Goal: Find contact information: Find contact information

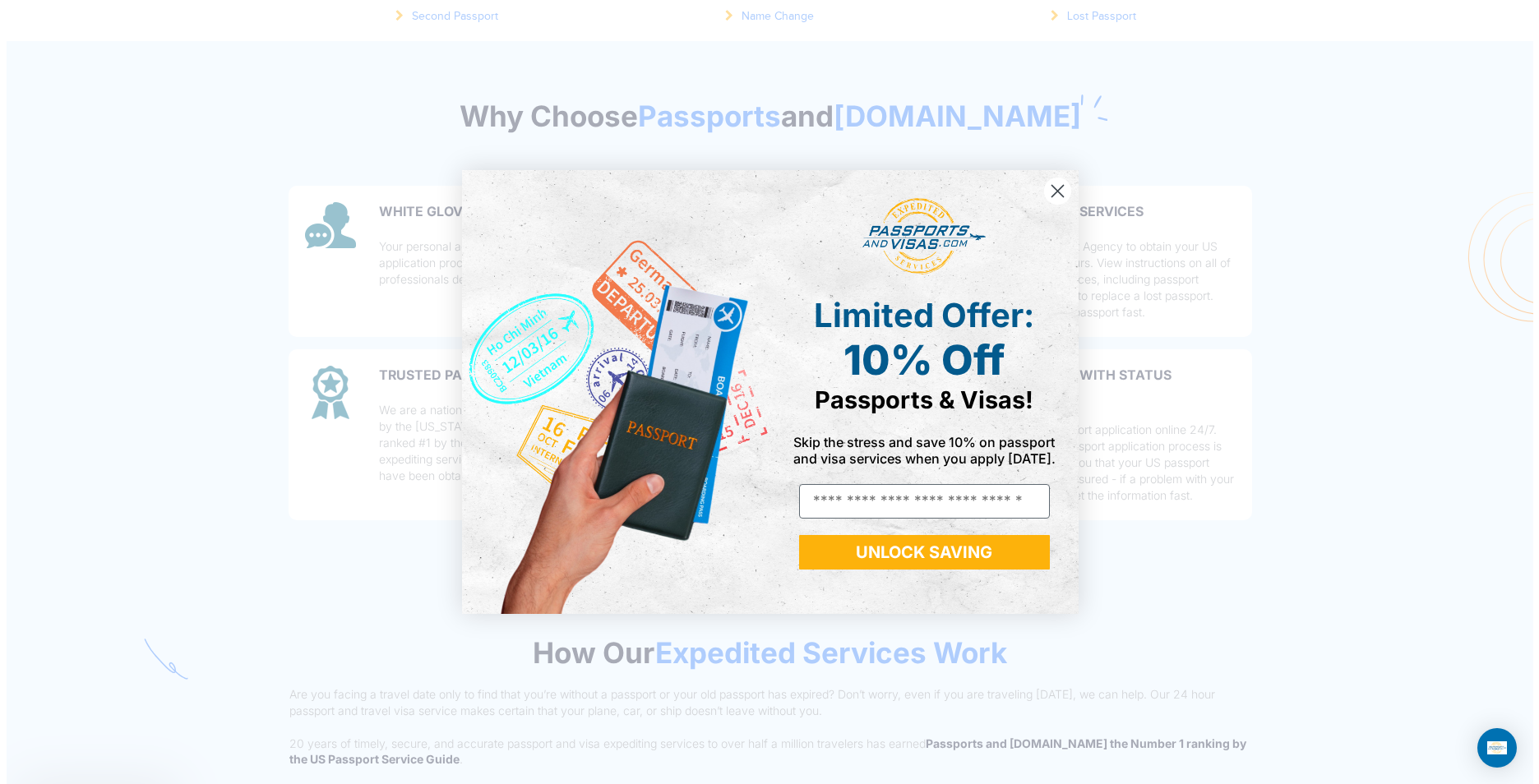
scroll to position [1023, 0]
drag, startPoint x: 1531, startPoint y: 128, endPoint x: 1524, endPoint y: 83, distance: 45.5
